Goal: Task Accomplishment & Management: Complete application form

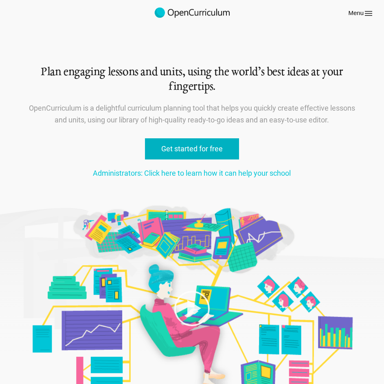
click at [164, 154] on link "Get started for free" at bounding box center [192, 149] width 94 height 22
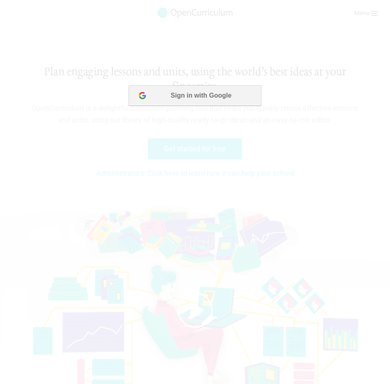
click at [221, 103] on button "Sign in with Google" at bounding box center [195, 95] width 132 height 20
click at [231, 95] on button "Sign in with Google" at bounding box center [195, 95] width 132 height 20
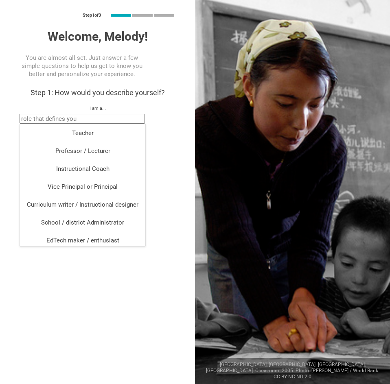
click at [127, 118] on input "text" at bounding box center [82, 119] width 125 height 10
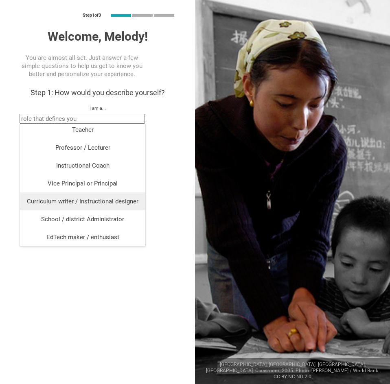
click at [59, 200] on div "Curriculum writer / Instructional designer" at bounding box center [83, 201] width 116 height 8
type input "Curriculum writer / Instructional designer"
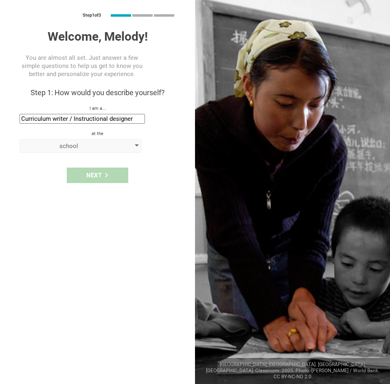
click at [91, 145] on div "school" at bounding box center [68, 146] width 93 height 8
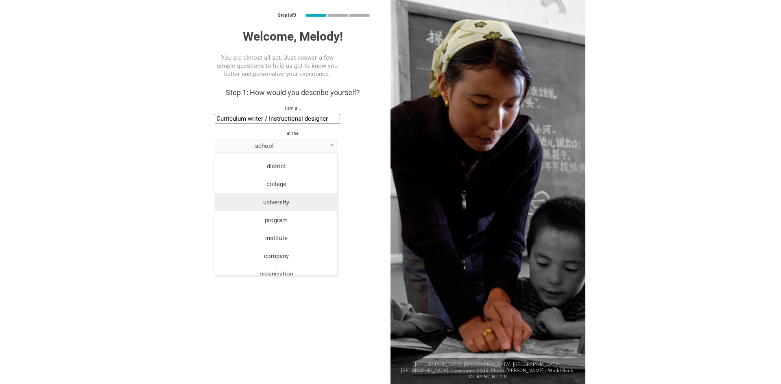
scroll to position [21, 0]
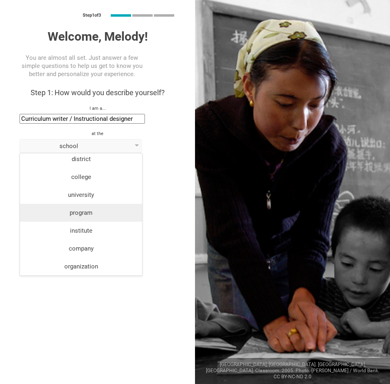
click at [99, 214] on div "program" at bounding box center [81, 213] width 112 height 8
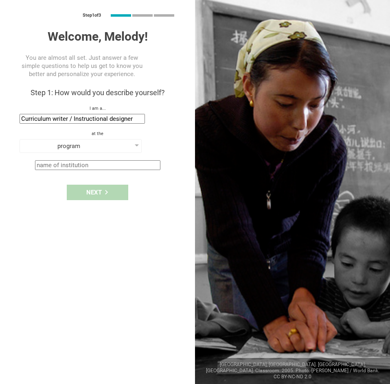
click at [109, 189] on div "Next" at bounding box center [97, 192] width 195 height 25
click at [105, 166] on input "text" at bounding box center [97, 165] width 125 height 10
type input "CPET"
click at [115, 190] on div "Next" at bounding box center [97, 192] width 61 height 15
type input "[GEOGRAPHIC_DATA], [US_STATE]"
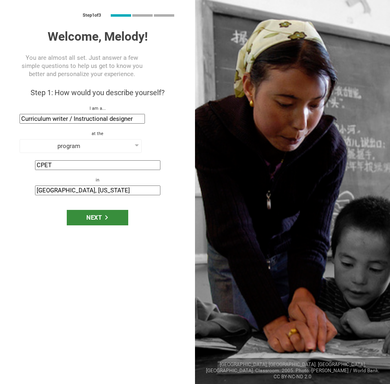
click at [98, 219] on div "Next" at bounding box center [97, 217] width 61 height 15
click at [103, 215] on div "Next" at bounding box center [97, 217] width 61 height 15
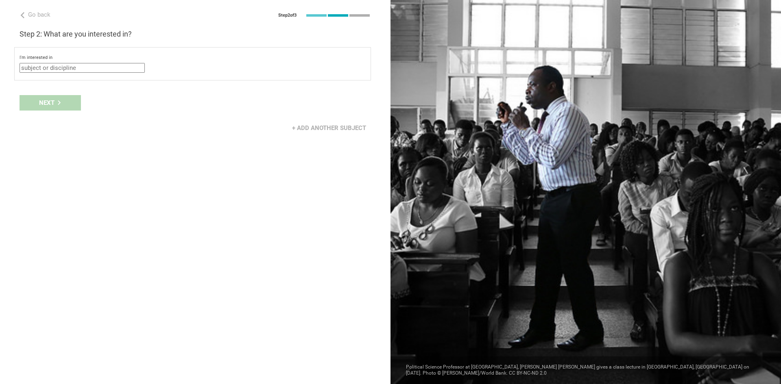
click at [95, 70] on input "text" at bounding box center [82, 68] width 125 height 10
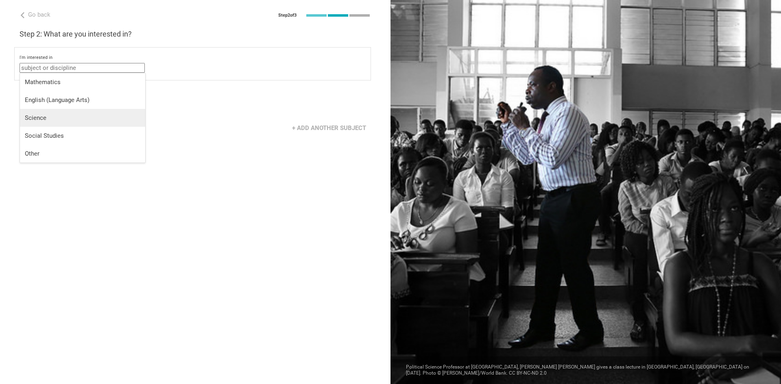
click at [73, 122] on div "Science" at bounding box center [83, 118] width 116 height 8
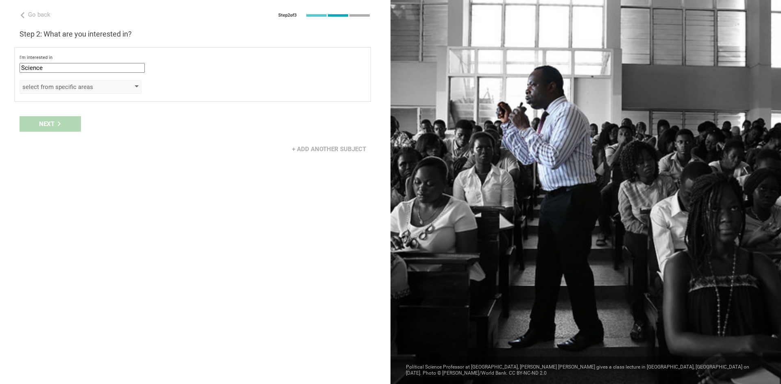
click at [99, 87] on div "select from specific areas" at bounding box center [68, 87] width 93 height 8
click at [106, 64] on input "Science" at bounding box center [82, 68] width 125 height 10
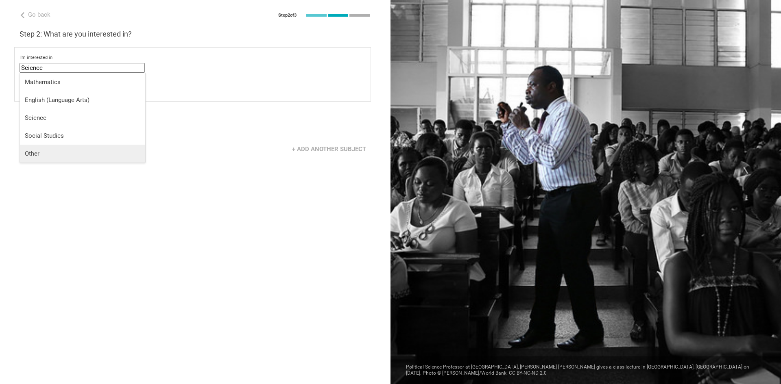
click at [59, 150] on div "Other" at bounding box center [83, 154] width 116 height 8
type input "Other"
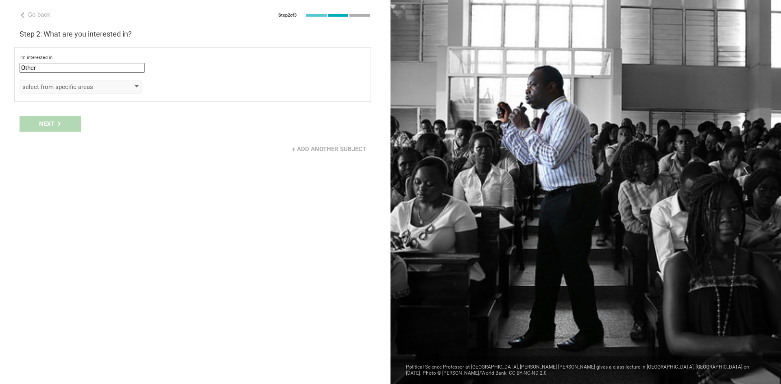
click at [83, 90] on div "select from specific areas" at bounding box center [68, 87] width 93 height 8
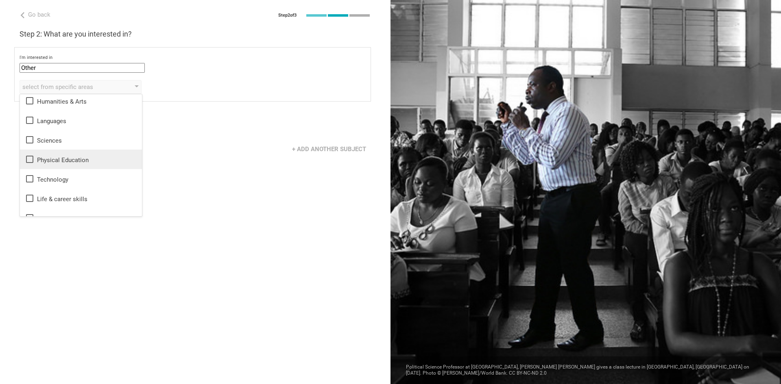
scroll to position [0, 0]
click at [78, 147] on div "Sciences" at bounding box center [81, 143] width 112 height 10
click at [172, 141] on div "+ Add another subject" at bounding box center [195, 149] width 391 height 25
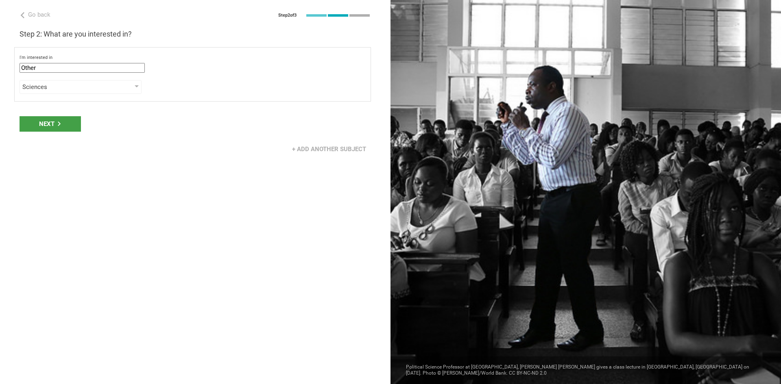
click at [59, 124] on icon at bounding box center [59, 124] width 3 height 4
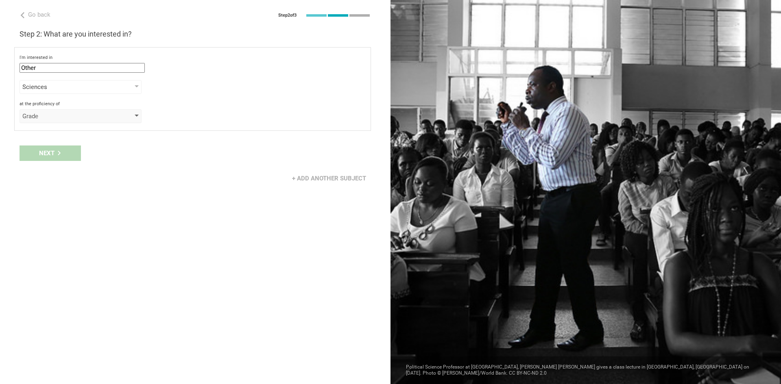
click at [71, 116] on div "Grade" at bounding box center [68, 116] width 93 height 8
click at [58, 135] on div "Grade" at bounding box center [81, 133] width 112 height 8
click at [60, 138] on div "select from grades" at bounding box center [68, 137] width 93 height 8
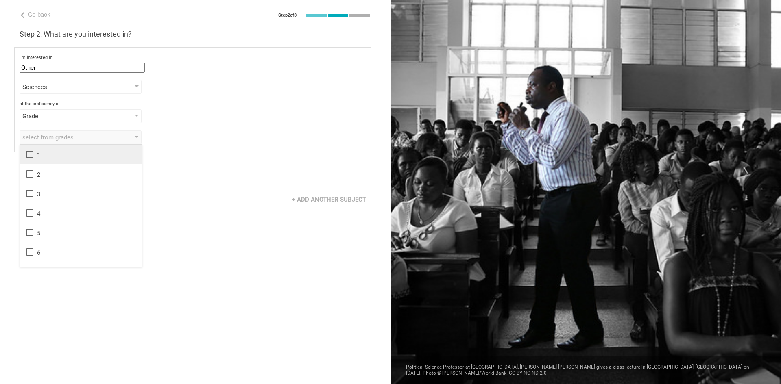
click at [33, 152] on icon at bounding box center [29, 154] width 7 height 7
click at [29, 175] on icon at bounding box center [30, 174] width 10 height 10
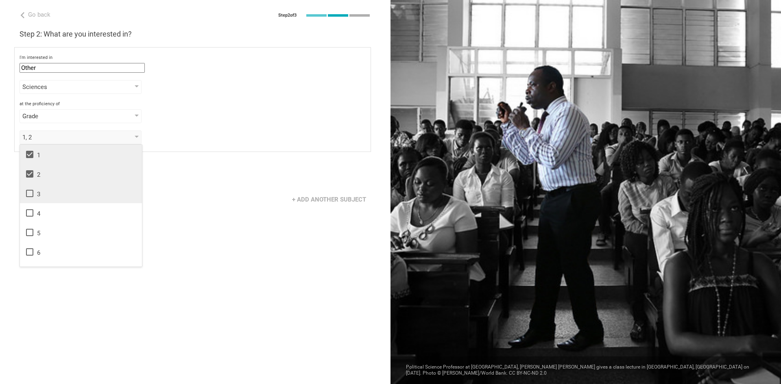
click at [26, 192] on icon at bounding box center [29, 193] width 7 height 7
click at [28, 214] on icon at bounding box center [30, 213] width 10 height 10
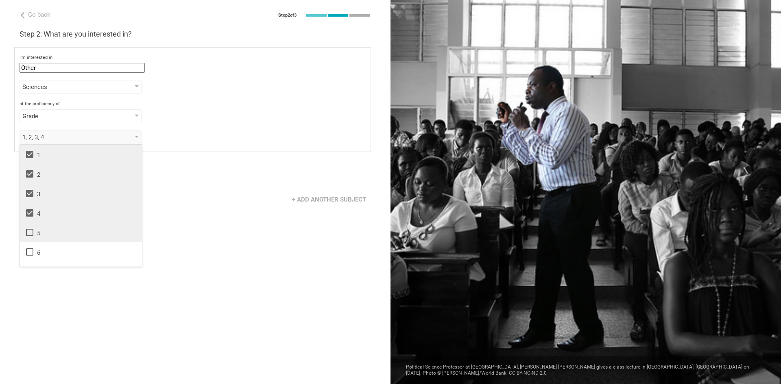
click at [31, 237] on icon at bounding box center [30, 233] width 10 height 10
click at [27, 256] on icon at bounding box center [30, 252] width 10 height 10
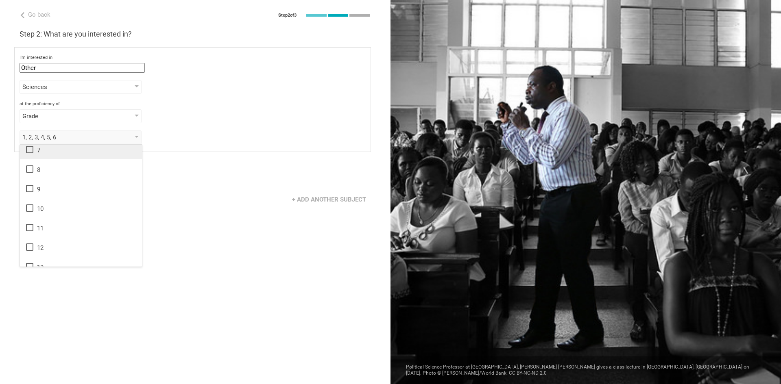
click at [31, 153] on icon at bounding box center [29, 149] width 7 height 7
click at [30, 166] on icon at bounding box center [29, 169] width 7 height 7
click at [31, 182] on li "9" at bounding box center [81, 189] width 122 height 20
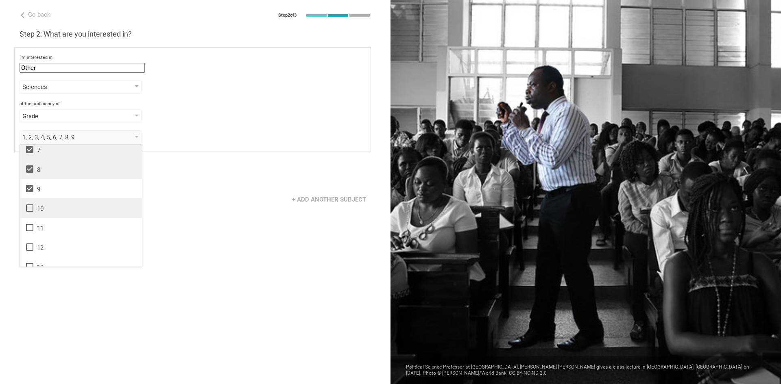
click at [26, 209] on icon at bounding box center [29, 208] width 7 height 7
click at [29, 234] on li "11" at bounding box center [81, 228] width 122 height 20
click at [31, 245] on icon at bounding box center [29, 247] width 7 height 7
click at [31, 264] on icon at bounding box center [29, 266] width 7 height 7
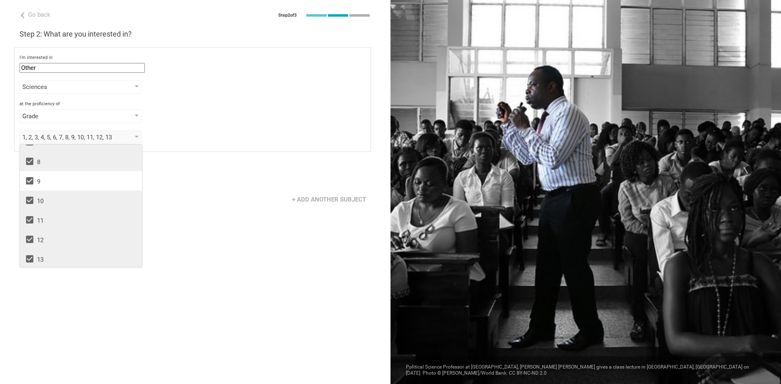
scroll to position [132, 0]
click at [28, 253] on icon at bounding box center [30, 257] width 10 height 10
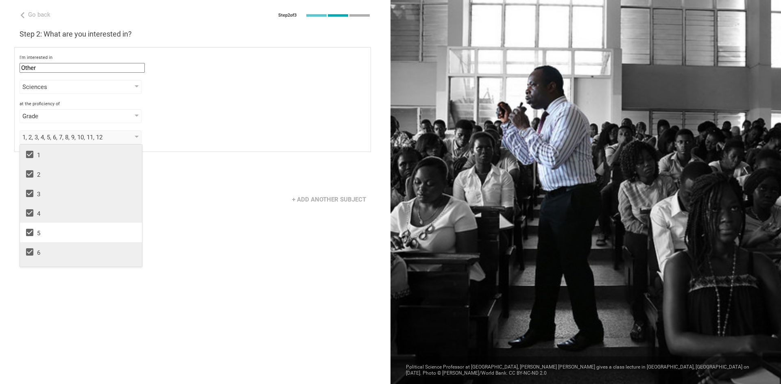
click at [211, 233] on div "Go back Step 2 of 3 Welcome, [PERSON_NAME]! You are almost all set. Just answer…" at bounding box center [195, 192] width 391 height 384
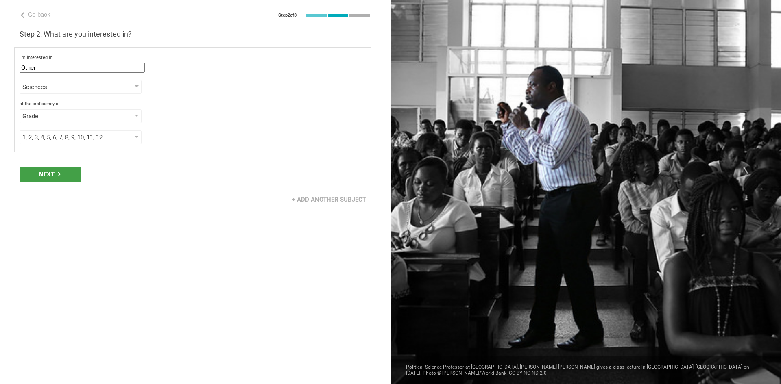
click at [62, 179] on div "Next" at bounding box center [50, 174] width 61 height 15
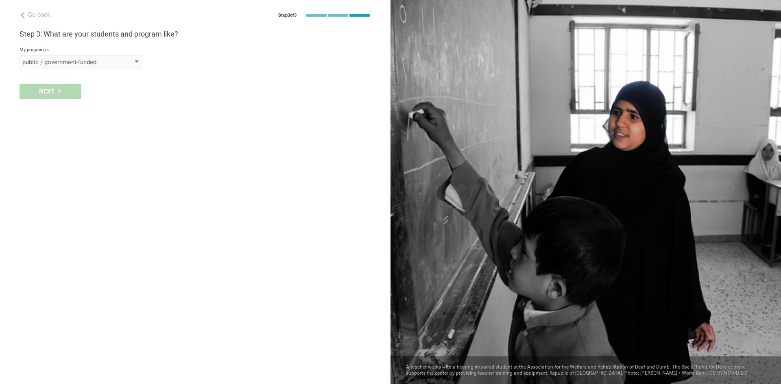
click at [95, 61] on div "public / government-funded" at bounding box center [68, 62] width 93 height 8
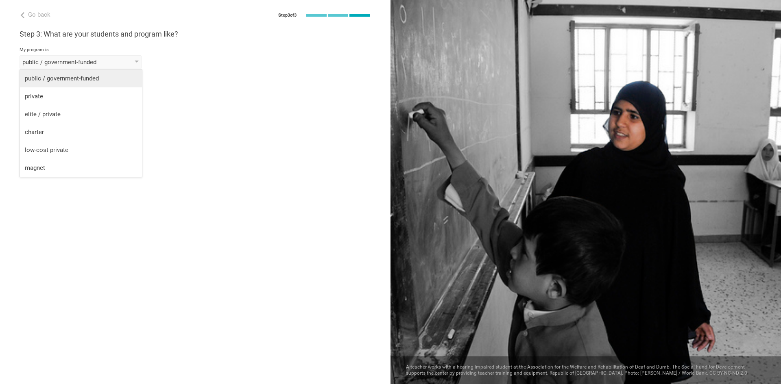
click at [101, 84] on li "public / government-funded" at bounding box center [81, 79] width 122 height 18
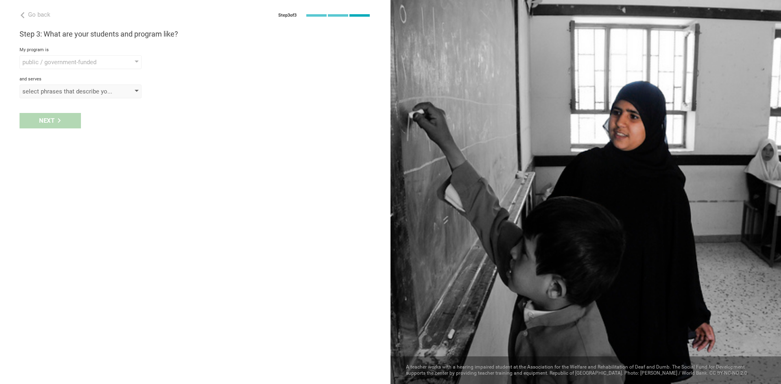
click at [68, 96] on div "select phrases that describe your student population" at bounding box center [81, 92] width 122 height 14
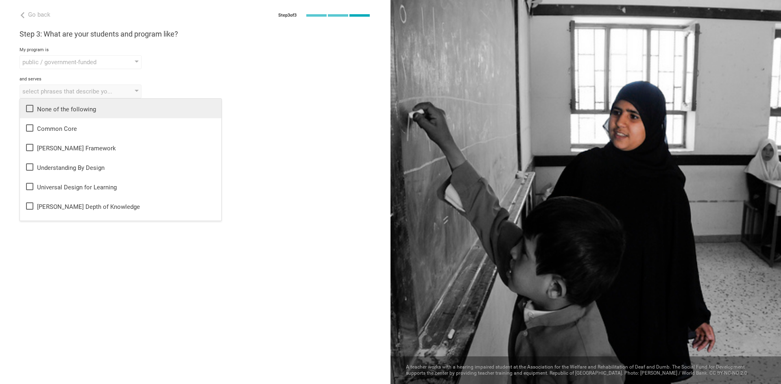
click at [68, 114] on li "None of the following" at bounding box center [120, 109] width 201 height 20
click at [186, 236] on div "Go back Step 3 of 3 Welcome, [PERSON_NAME]! You are almost all set. Just answer…" at bounding box center [195, 192] width 391 height 384
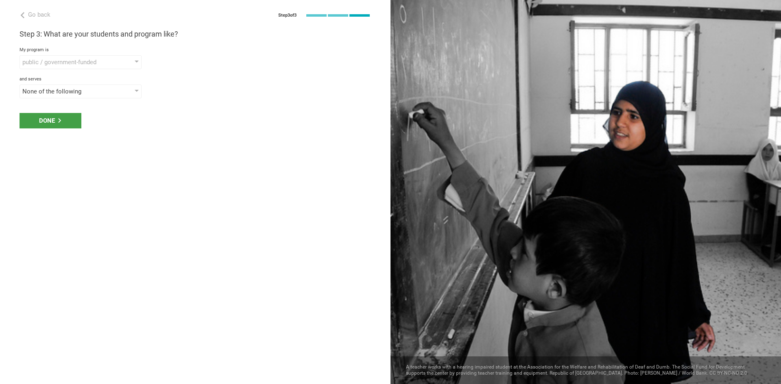
click at [72, 130] on div "Done" at bounding box center [195, 120] width 391 height 25
click at [72, 124] on div "Done" at bounding box center [51, 120] width 62 height 15
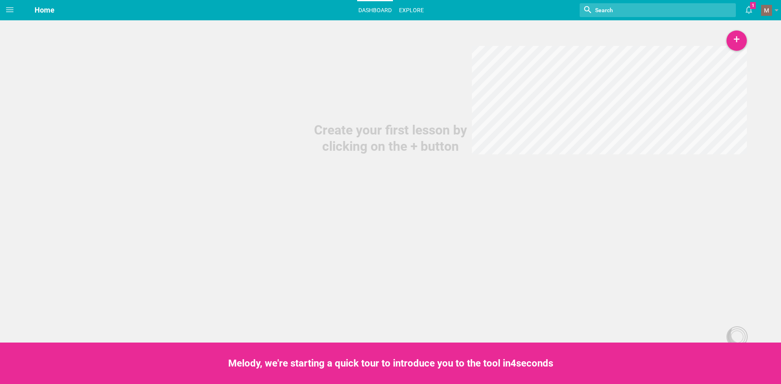
click at [395, 5] on ul "Dashboard Explore" at bounding box center [391, 9] width 73 height 19
click at [403, 8] on link "Explore" at bounding box center [411, 10] width 27 height 18
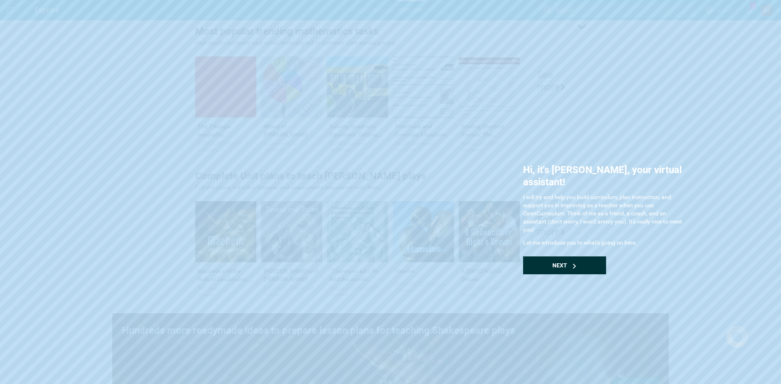
click at [570, 257] on div "Next" at bounding box center [564, 266] width 83 height 18
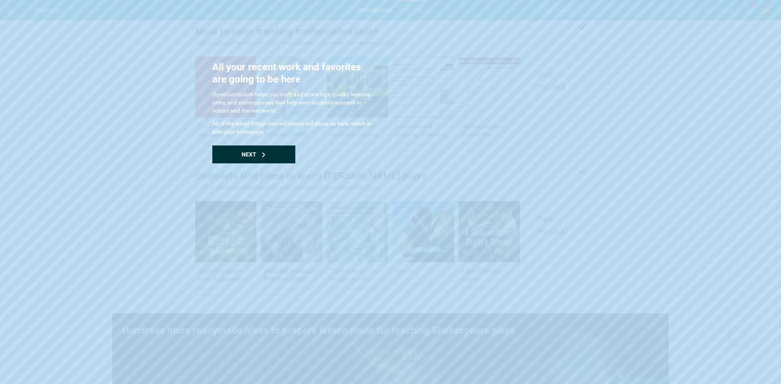
click at [268, 149] on div "Next" at bounding box center [253, 155] width 83 height 18
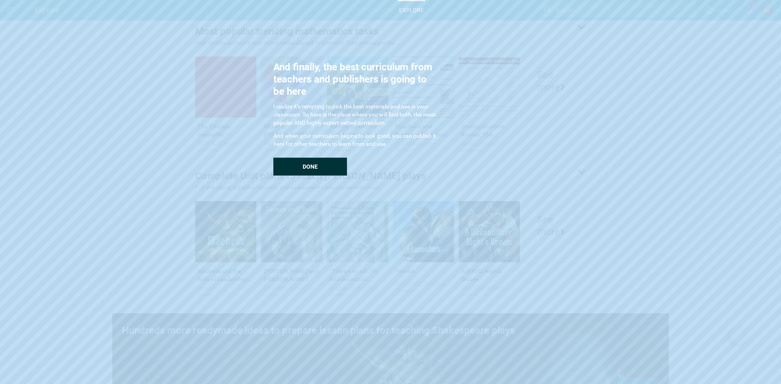
click at [301, 167] on div "Done" at bounding box center [310, 167] width 74 height 18
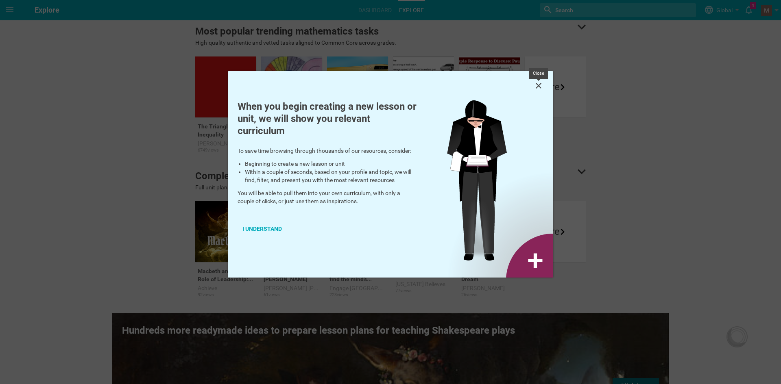
click at [539, 86] on icon at bounding box center [539, 86] width 10 height 10
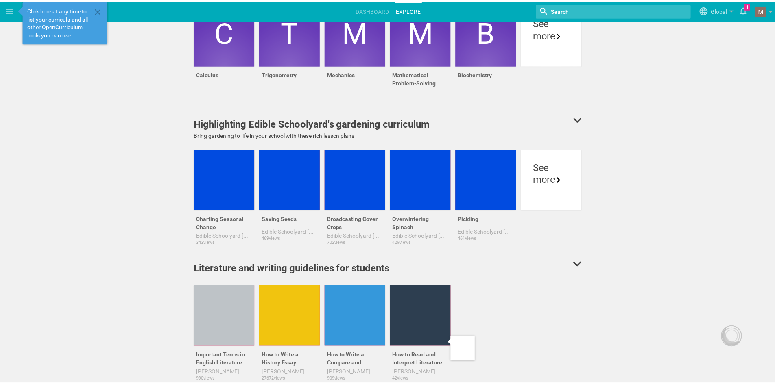
scroll to position [2277, 0]
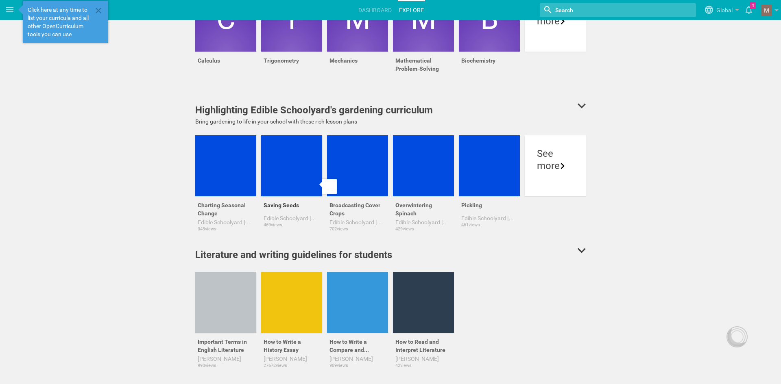
click at [275, 204] on div "Saving Seeds" at bounding box center [291, 205] width 61 height 18
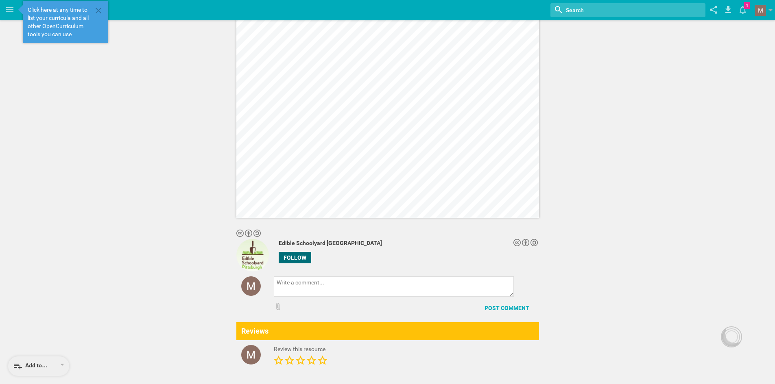
scroll to position [623, 0]
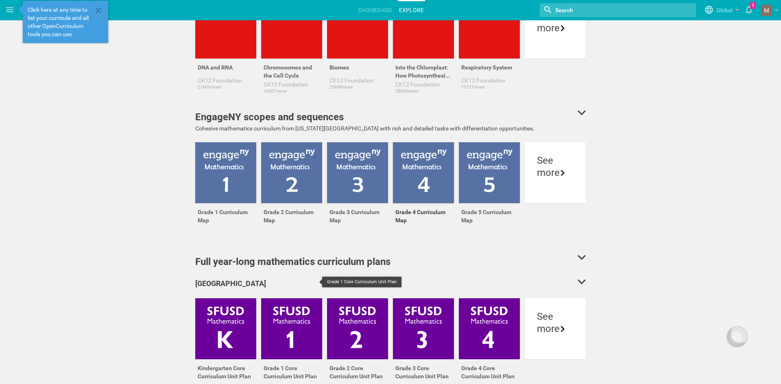
scroll to position [1058, 0]
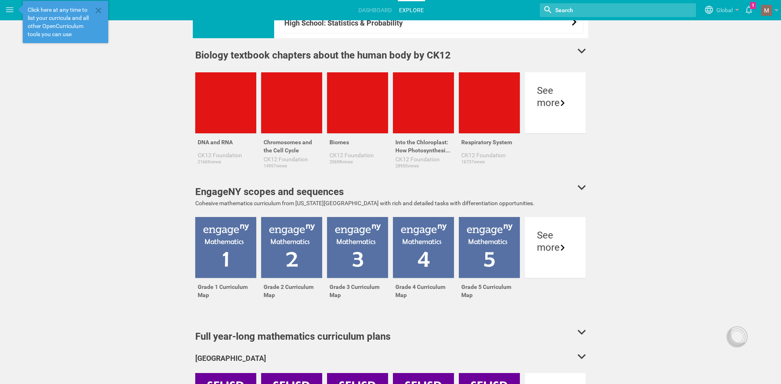
click at [585, 7] on input "textbox" at bounding box center [602, 10] width 94 height 11
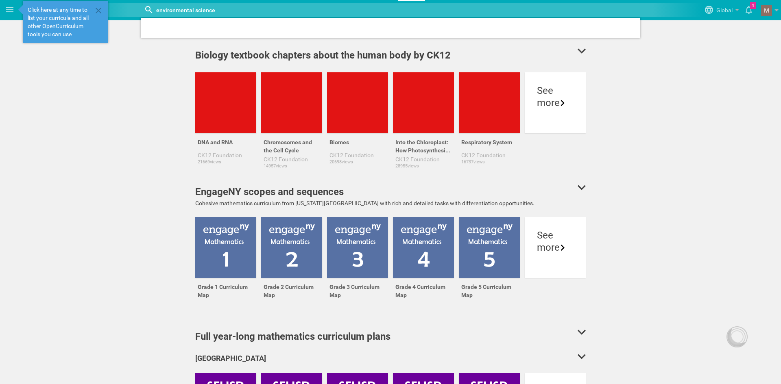
type input "environmental science"
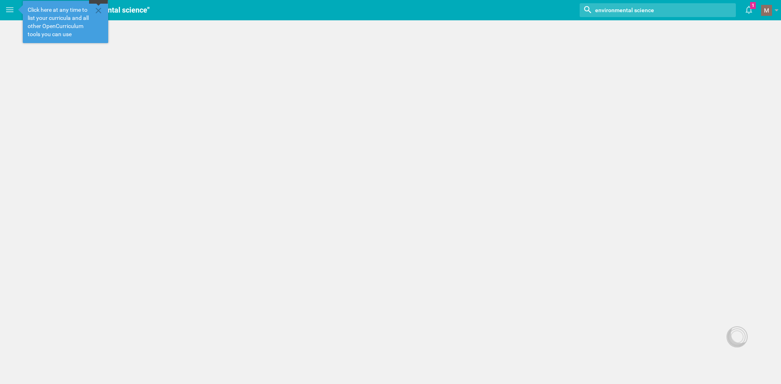
click at [96, 12] on icon at bounding box center [99, 11] width 6 height 6
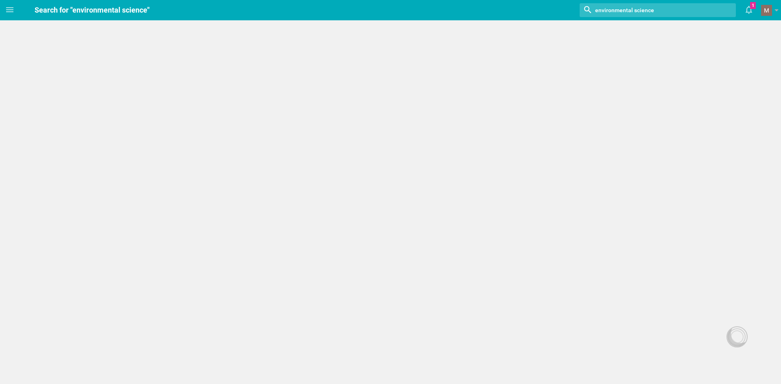
click at [162, 15] on hgroup "Search for "environmental science" Nothing found with term "environmental scien…" at bounding box center [401, 10] width 762 height 20
click at [7, 9] on icon at bounding box center [10, 10] width 10 height 10
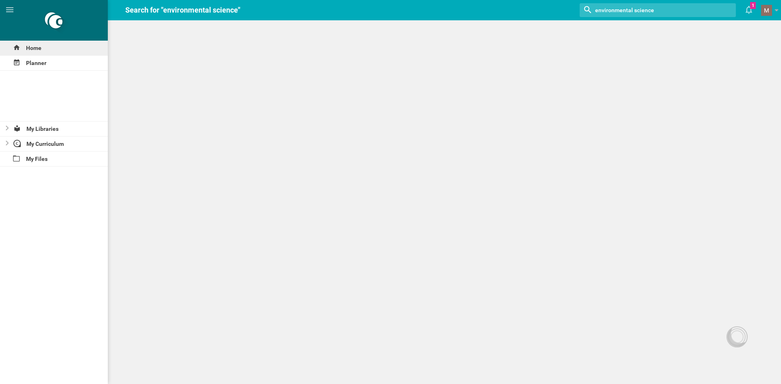
click at [47, 48] on div "Home" at bounding box center [54, 48] width 108 height 15
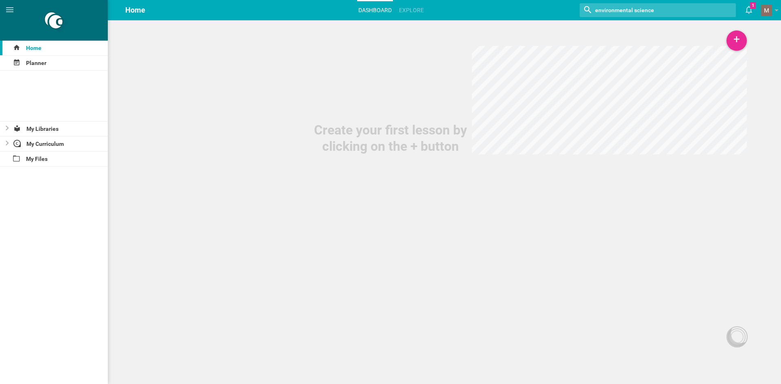
click at [395, 12] on ul "Dashboard Explore" at bounding box center [391, 9] width 73 height 19
click at [402, 12] on link "Explore" at bounding box center [411, 10] width 27 height 18
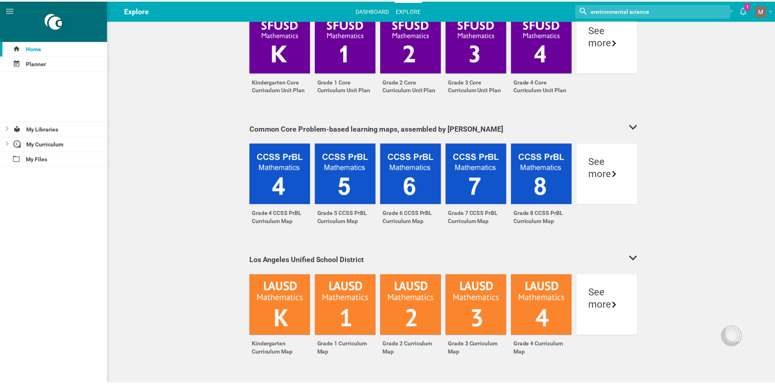
scroll to position [1382, 0]
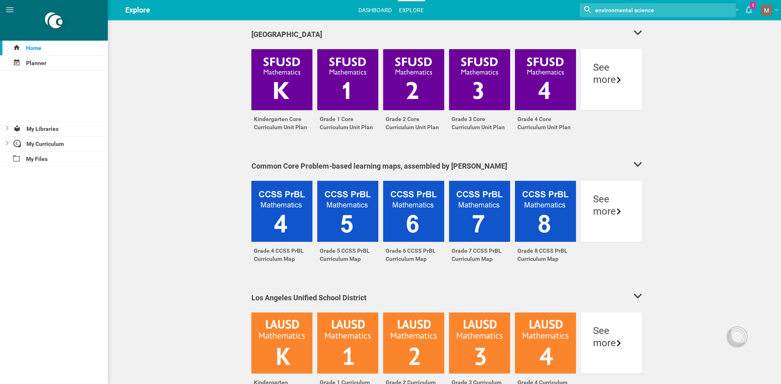
click at [377, 7] on link "Dashboard" at bounding box center [375, 10] width 36 height 18
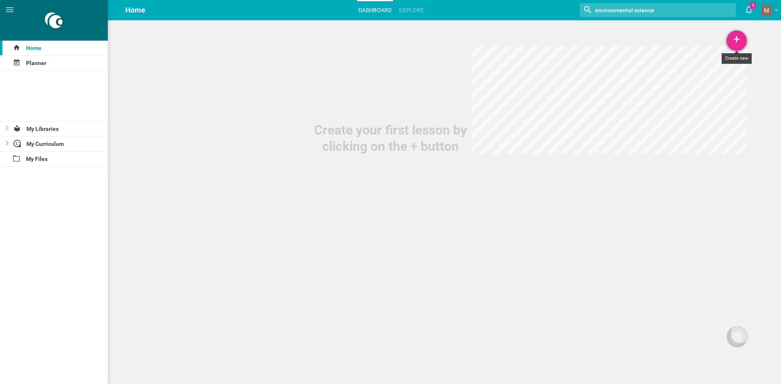
click at [738, 38] on div "+" at bounding box center [737, 41] width 20 height 20
click at [718, 84] on link "Unit" at bounding box center [716, 81] width 61 height 18
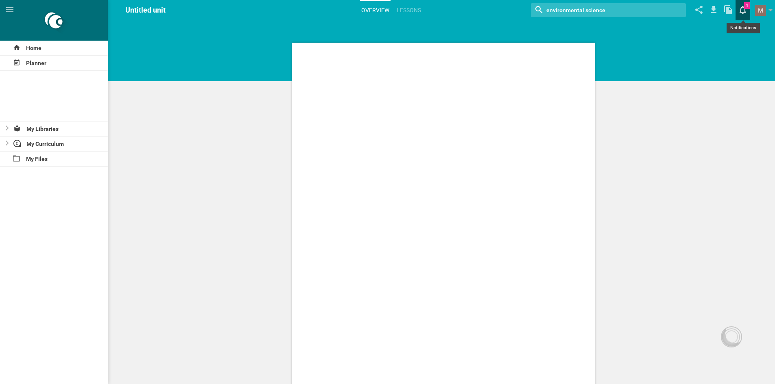
click at [738, 8] on icon at bounding box center [743, 10] width 15 height 20
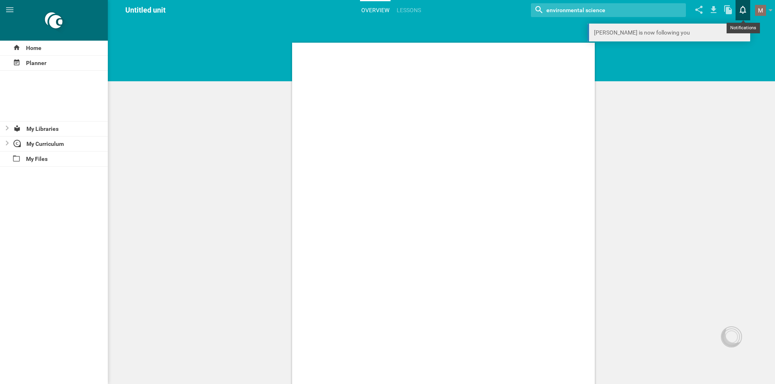
click at [691, 36] on link "Moe is now following you" at bounding box center [668, 33] width 163 height 18
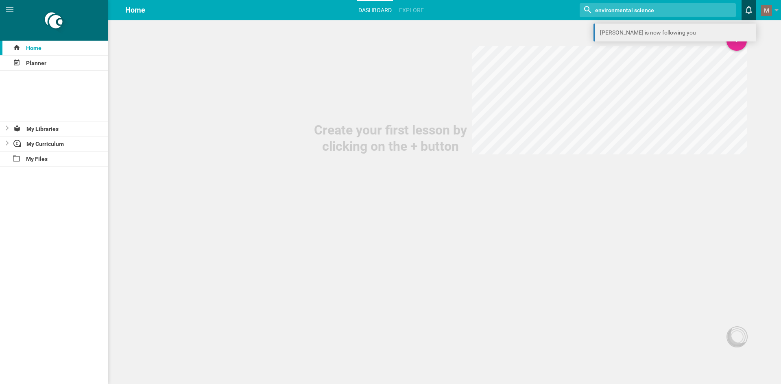
click at [629, 35] on link "Moe is now following you" at bounding box center [675, 33] width 163 height 18
click at [140, 12] on span "Home" at bounding box center [135, 10] width 20 height 9
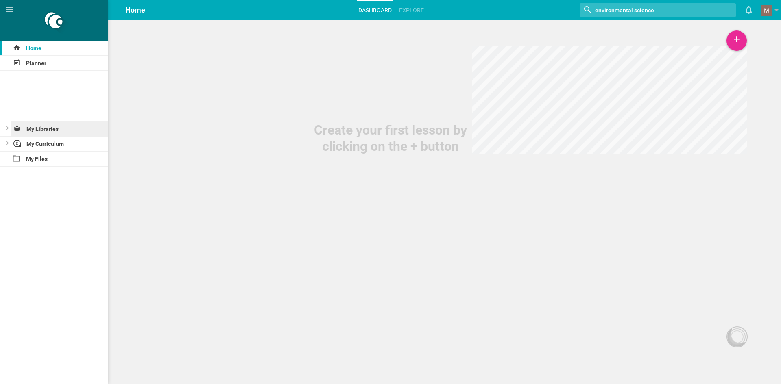
click at [54, 133] on div "My Libraries" at bounding box center [59, 129] width 97 height 15
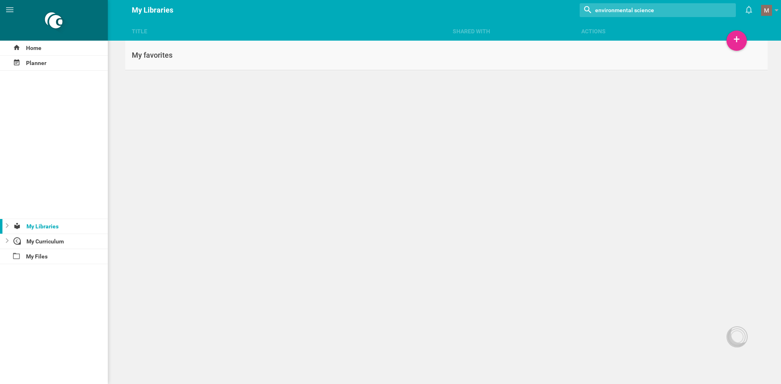
click at [480, 57] on link "My favorites" at bounding box center [446, 56] width 642 height 30
